Goal: Task Accomplishment & Management: Use online tool/utility

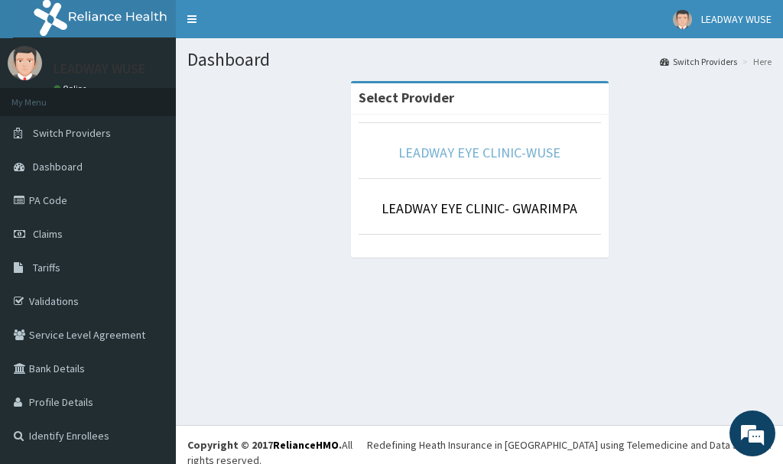
click at [489, 154] on link "LEADWAY EYE CLINIC-WUSE" at bounding box center [479, 153] width 162 height 18
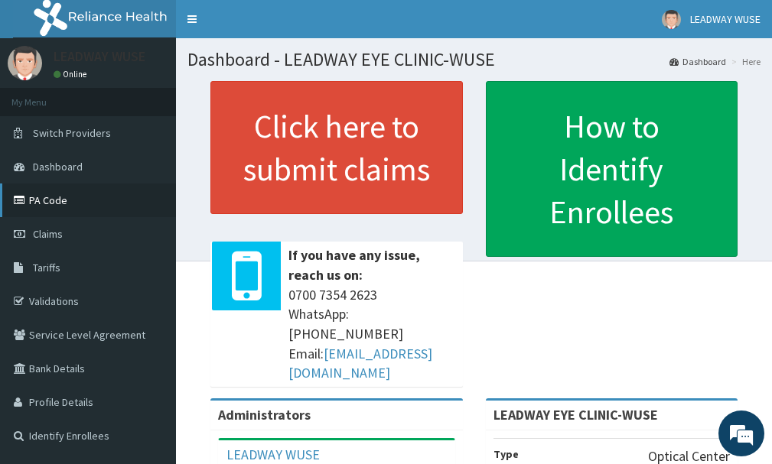
click at [80, 207] on link "PA Code" at bounding box center [88, 201] width 176 height 34
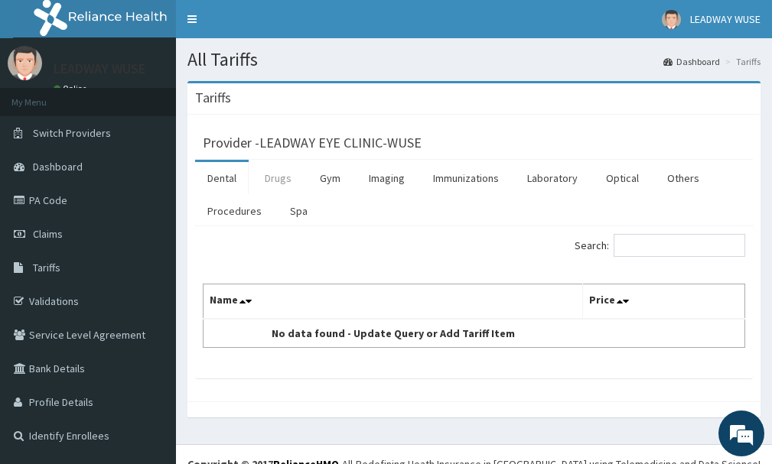
click at [281, 187] on link "Drugs" at bounding box center [277, 178] width 51 height 32
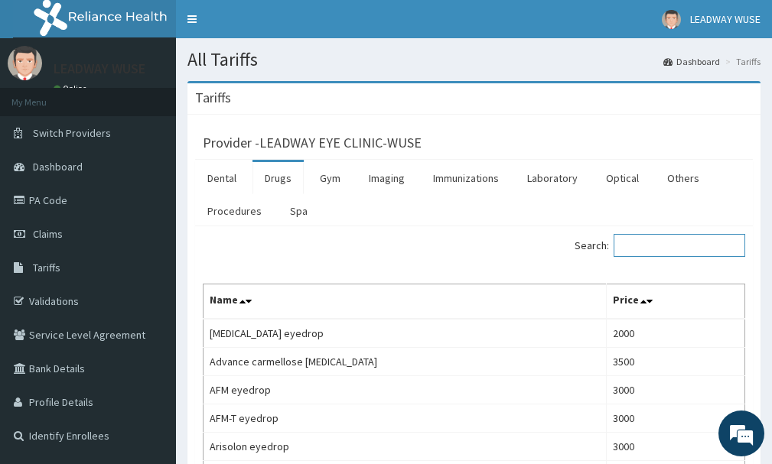
click at [689, 251] on input "Search:" at bounding box center [679, 245] width 132 height 23
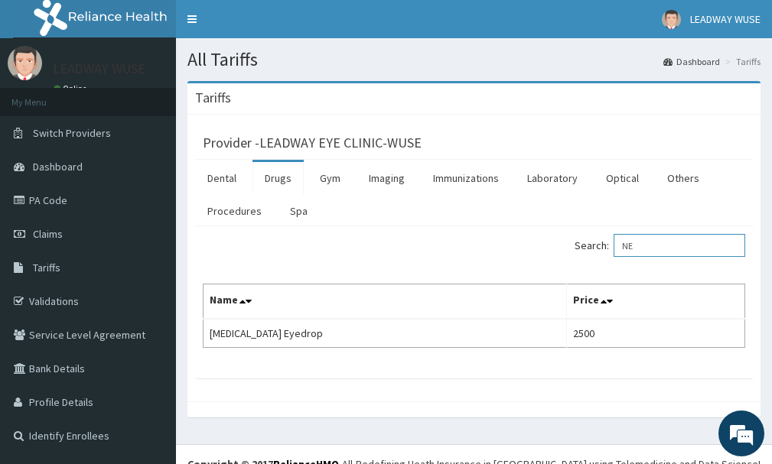
type input "N"
type input "TEAR"
click at [42, 204] on link "PA Code" at bounding box center [88, 201] width 176 height 34
